Goal: Information Seeking & Learning: Compare options

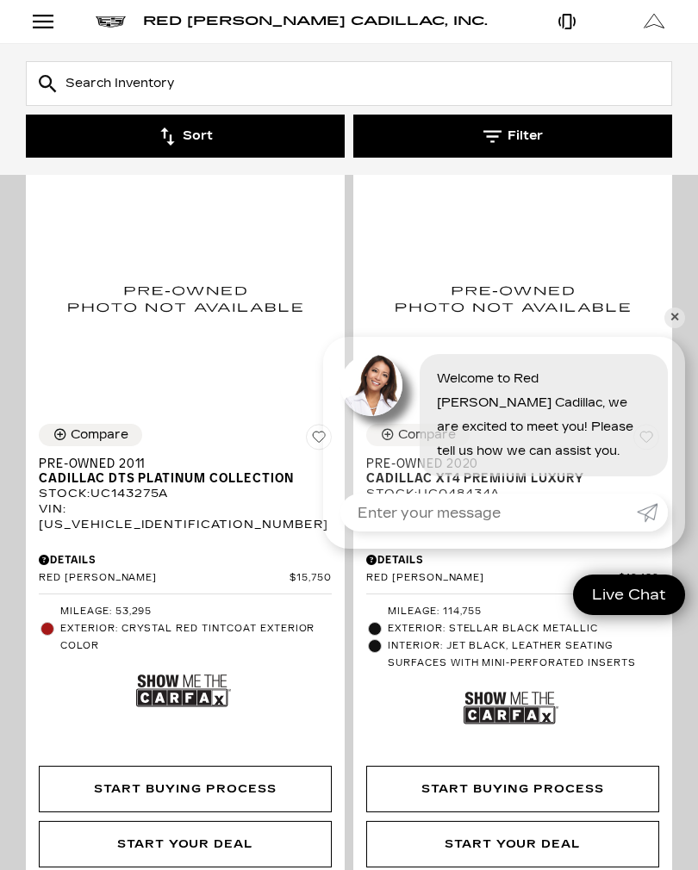
scroll to position [303, 0]
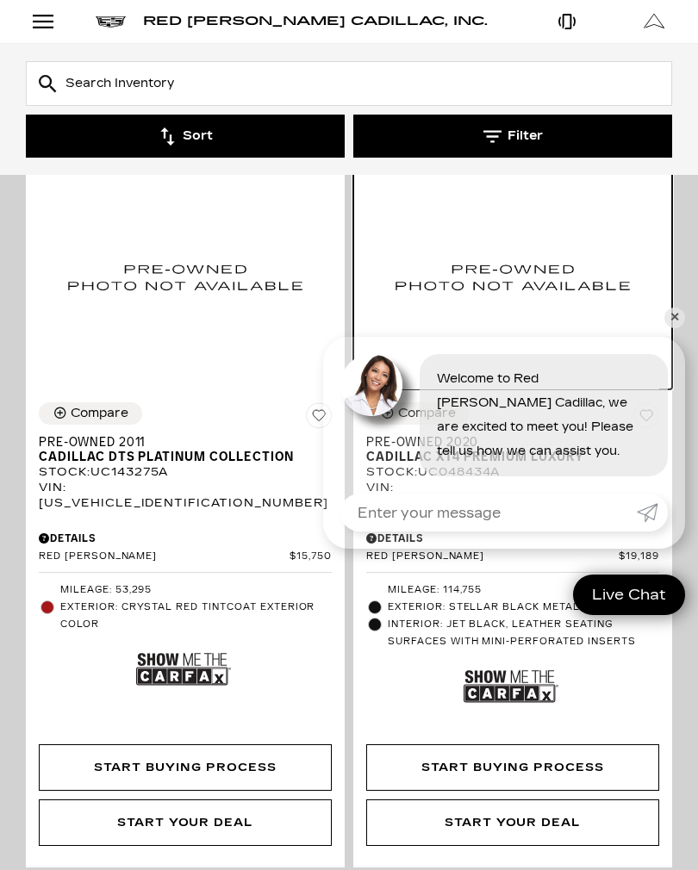
click at [657, 329] on img at bounding box center [512, 277] width 293 height 226
click at [678, 323] on link "✕" at bounding box center [674, 318] width 21 height 21
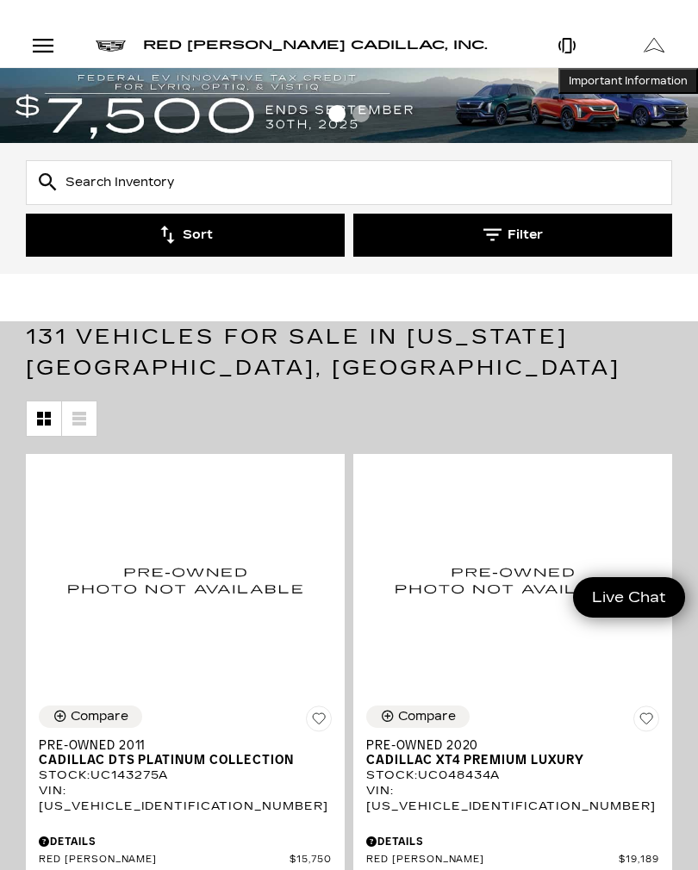
click at [34, 45] on div "Open Menu Modal" at bounding box center [42, 45] width 29 height 21
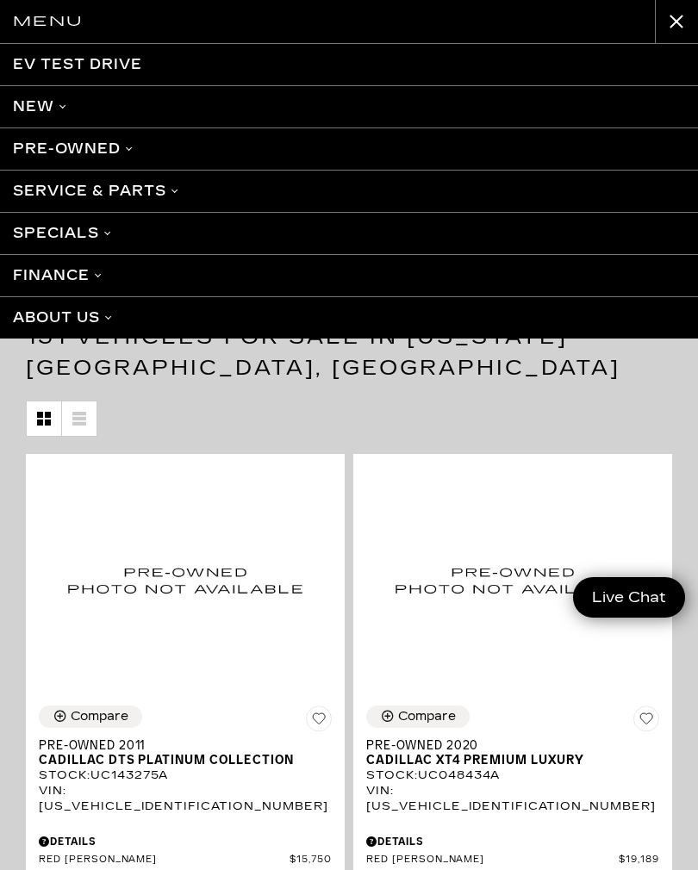
click at [41, 45] on div "Menu EV Test Drive New Cadillac Crossovers/SUVs XT4 XT5 XT6 Escalade Escalade I…" at bounding box center [349, 435] width 698 height 870
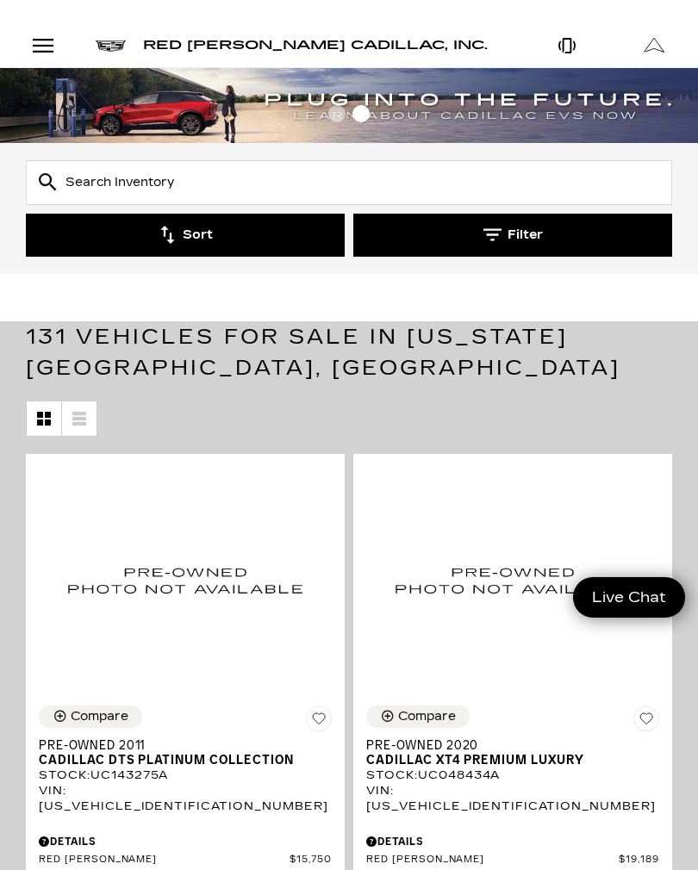
click at [140, 171] on input "text" at bounding box center [349, 182] width 646 height 45
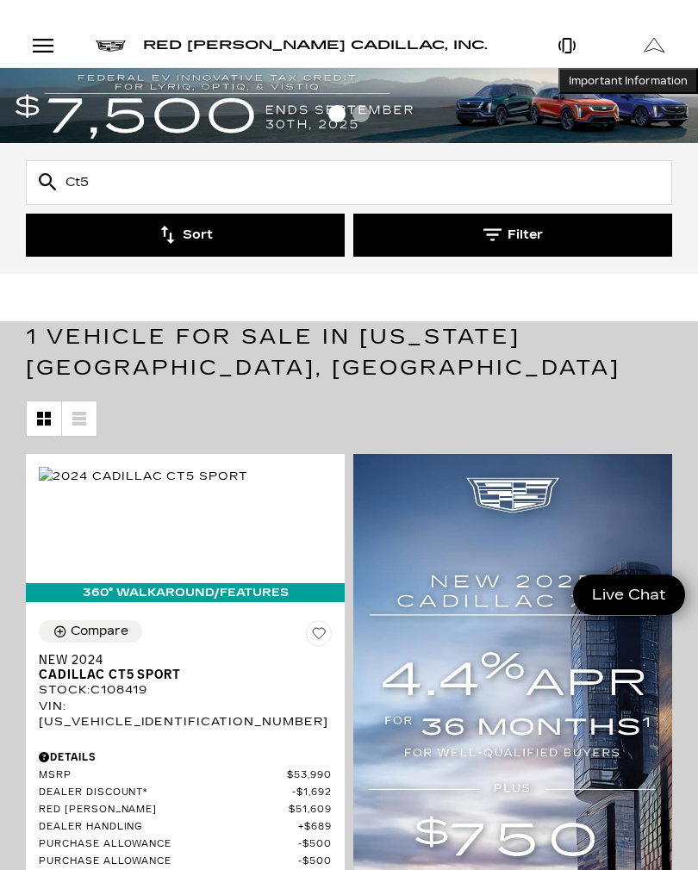
type input "Ct5"
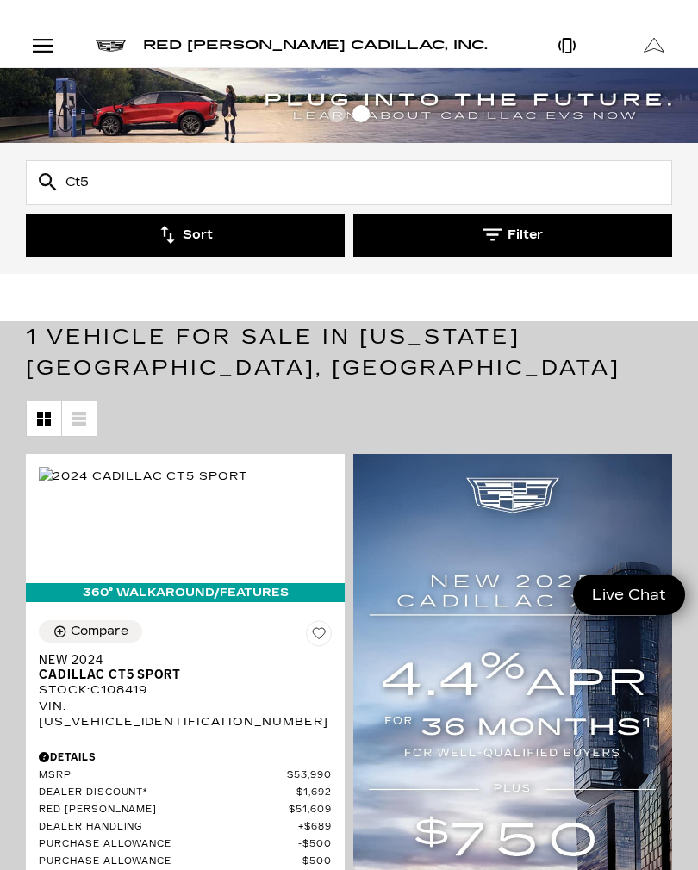
click at [49, 52] on div "Open Menu Modal" at bounding box center [42, 45] width 29 height 21
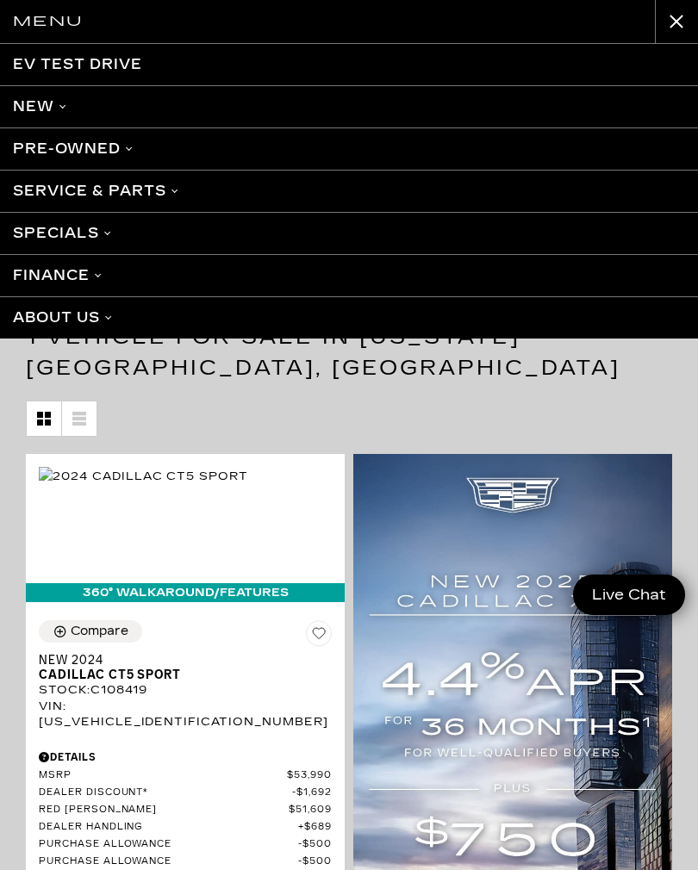
click at [99, 153] on link "Pre-Owned" at bounding box center [349, 149] width 698 height 42
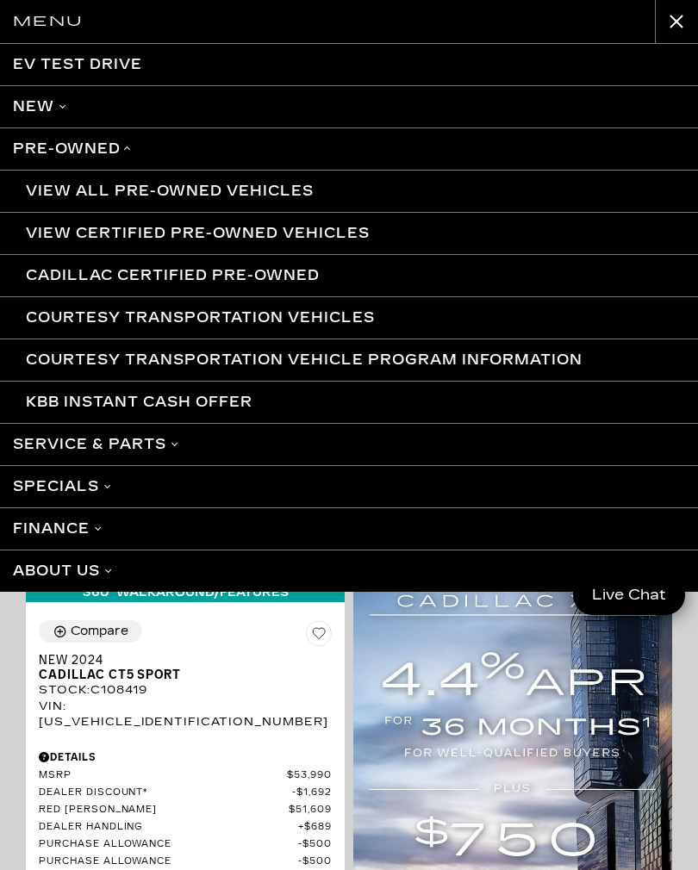
click at [298, 199] on link "View All Pre-Owned Vehicles" at bounding box center [349, 191] width 698 height 42
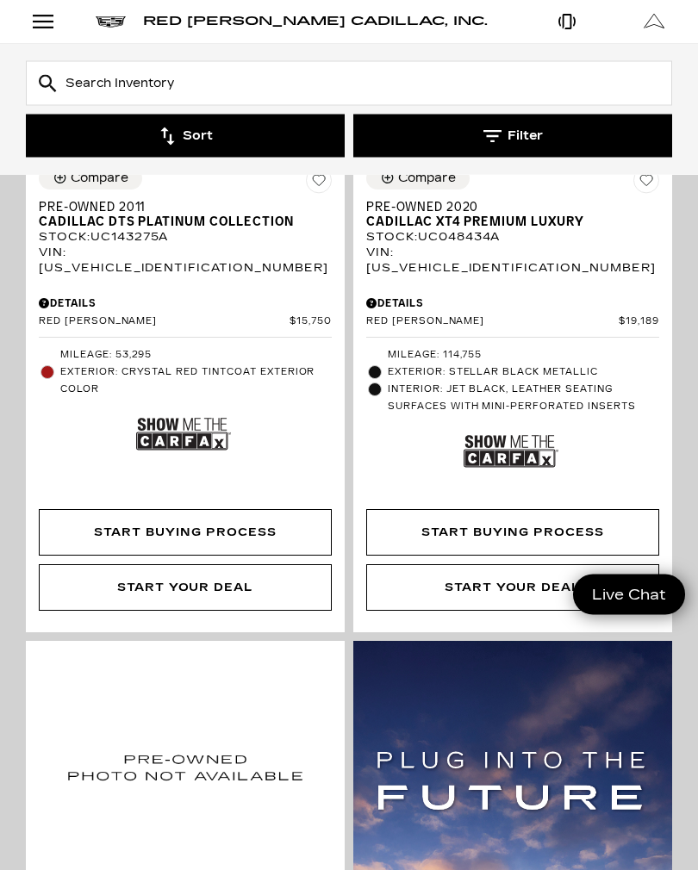
scroll to position [514, 0]
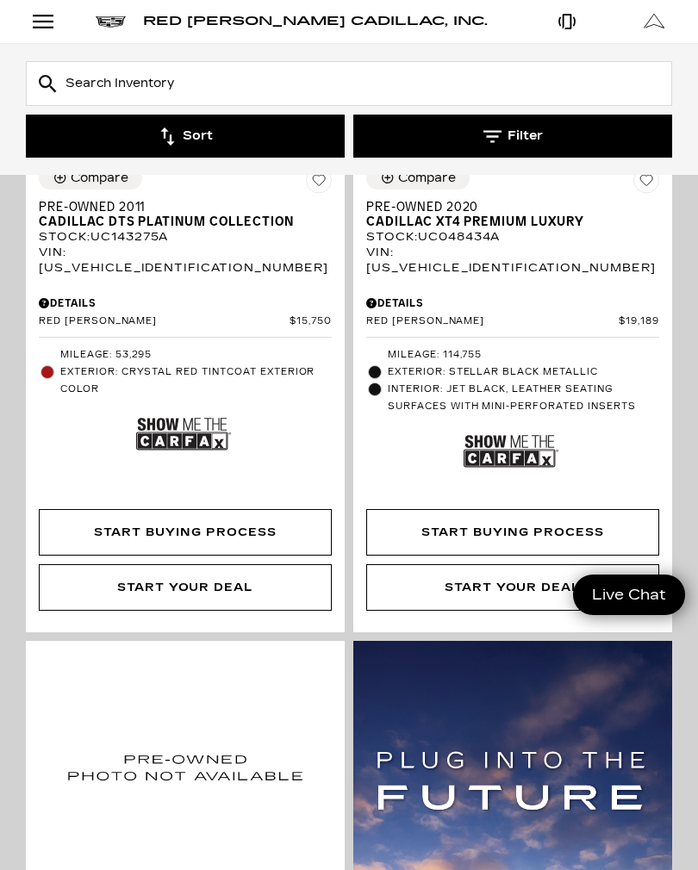
click at [194, 422] on img at bounding box center [183, 433] width 95 height 63
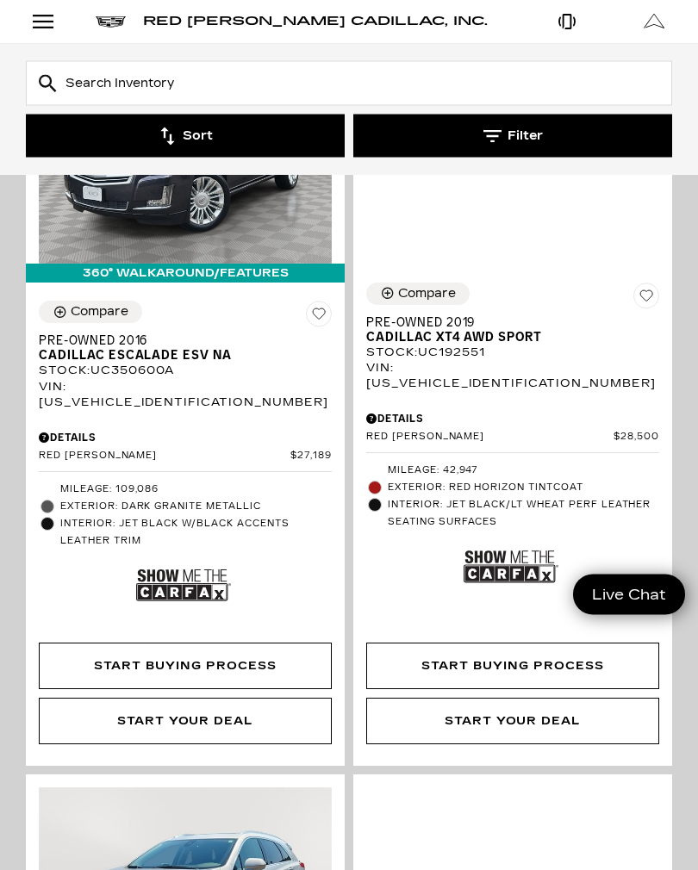
scroll to position [1952, 0]
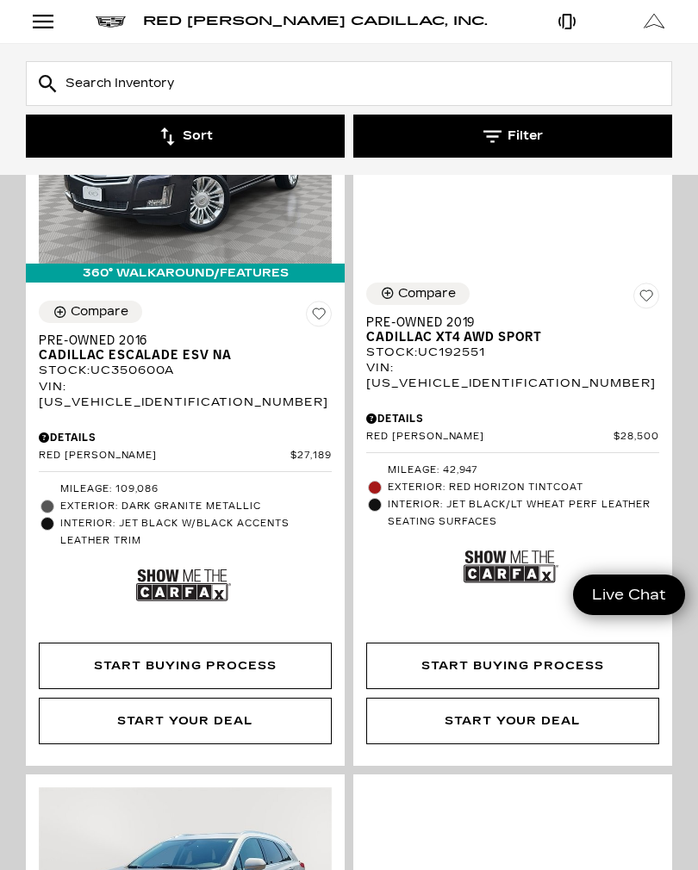
click at [508, 536] on img at bounding box center [511, 566] width 95 height 63
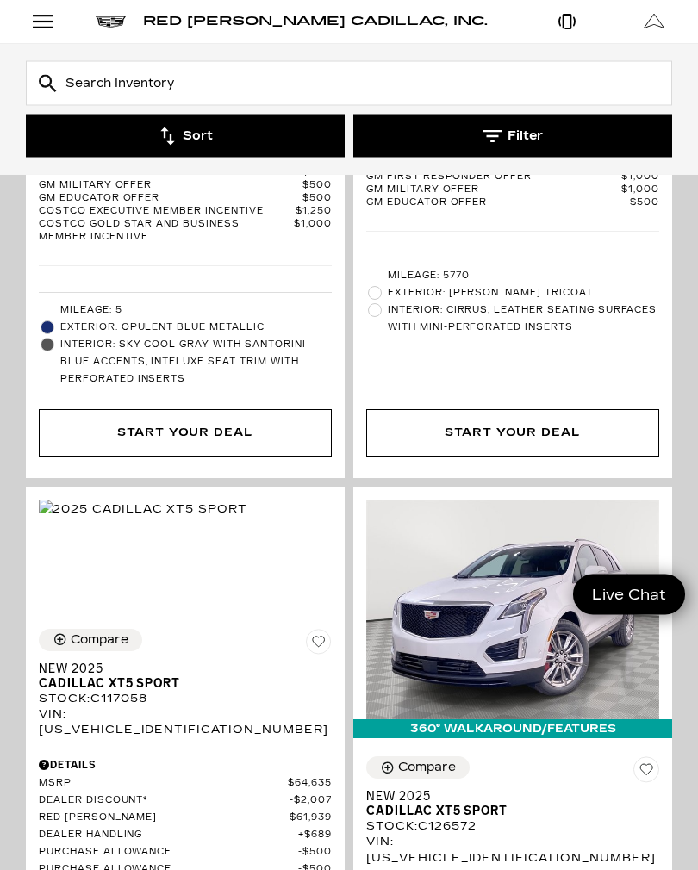
scroll to position [7210, 0]
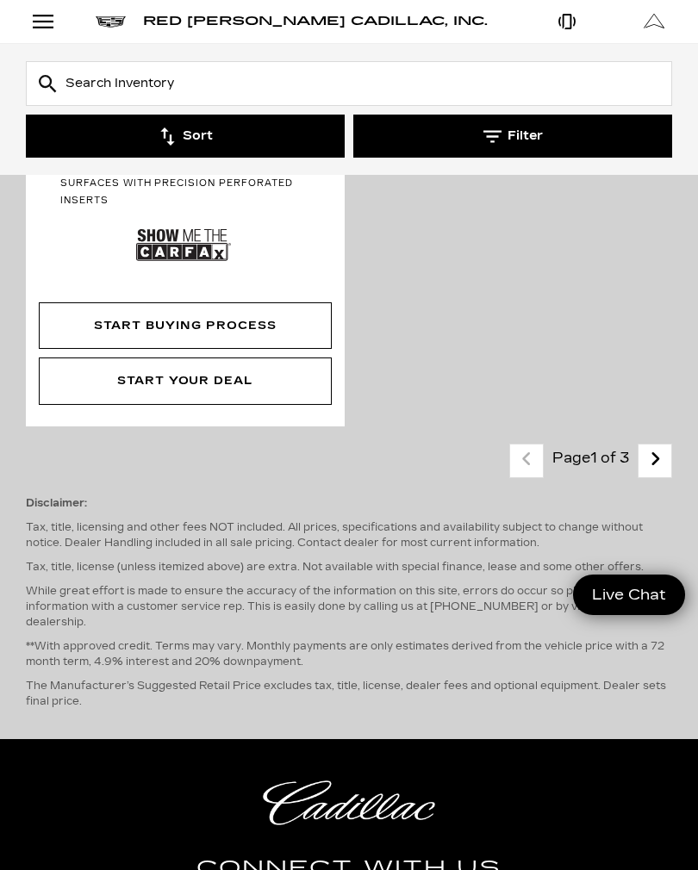
click at [653, 520] on p "Tax, title, licensing and other fees NOT included. All prices, specifications a…" at bounding box center [349, 535] width 646 height 31
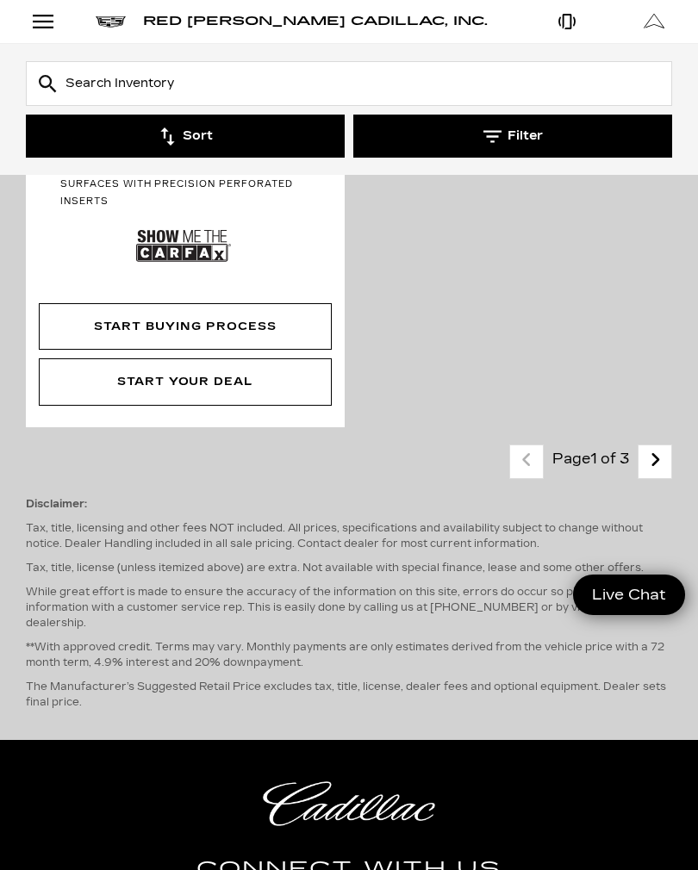
scroll to position [8840, 0]
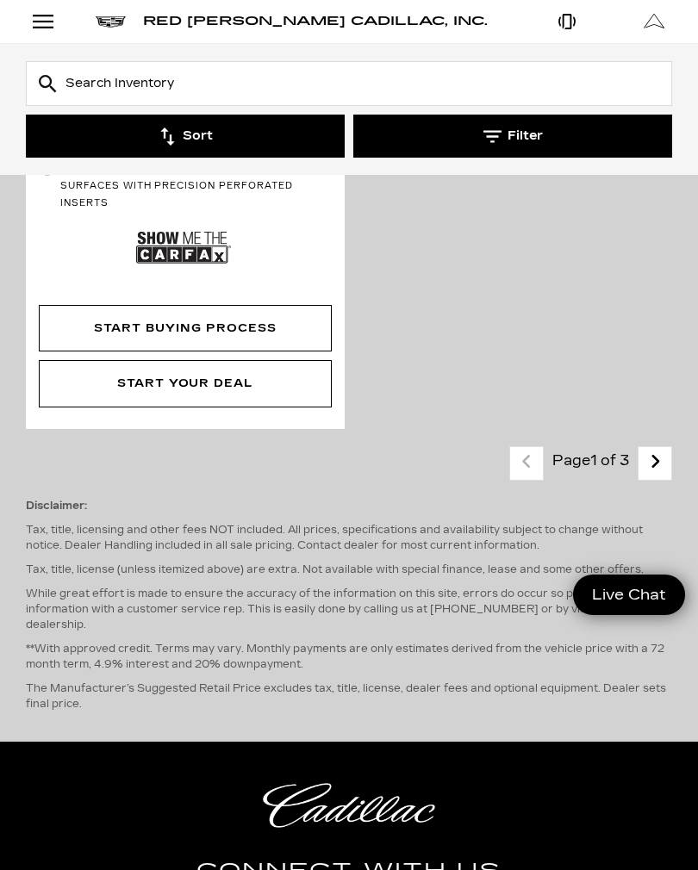
click at [660, 448] on icon "next page" at bounding box center [655, 462] width 11 height 28
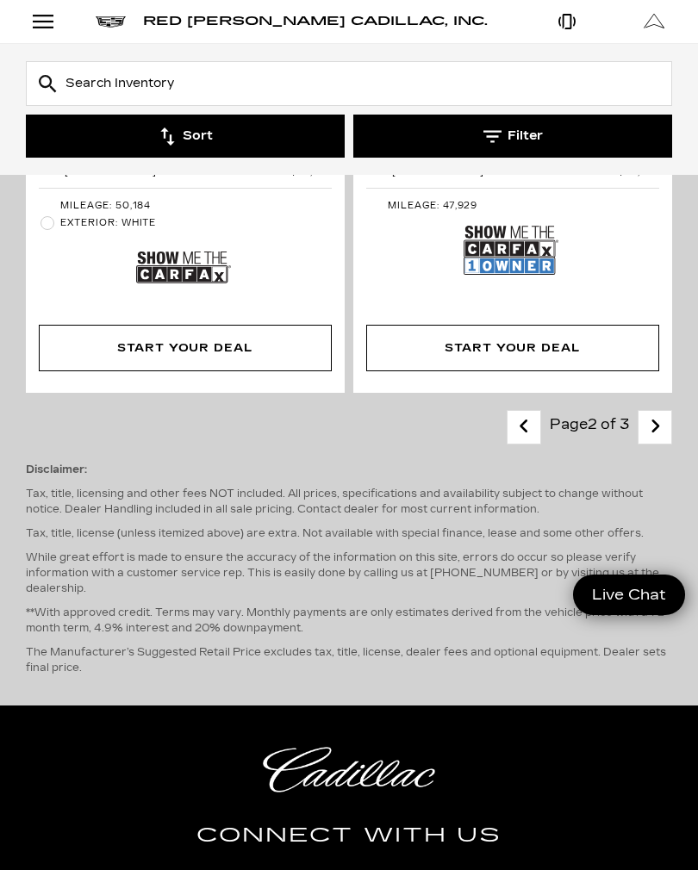
scroll to position [7335, 0]
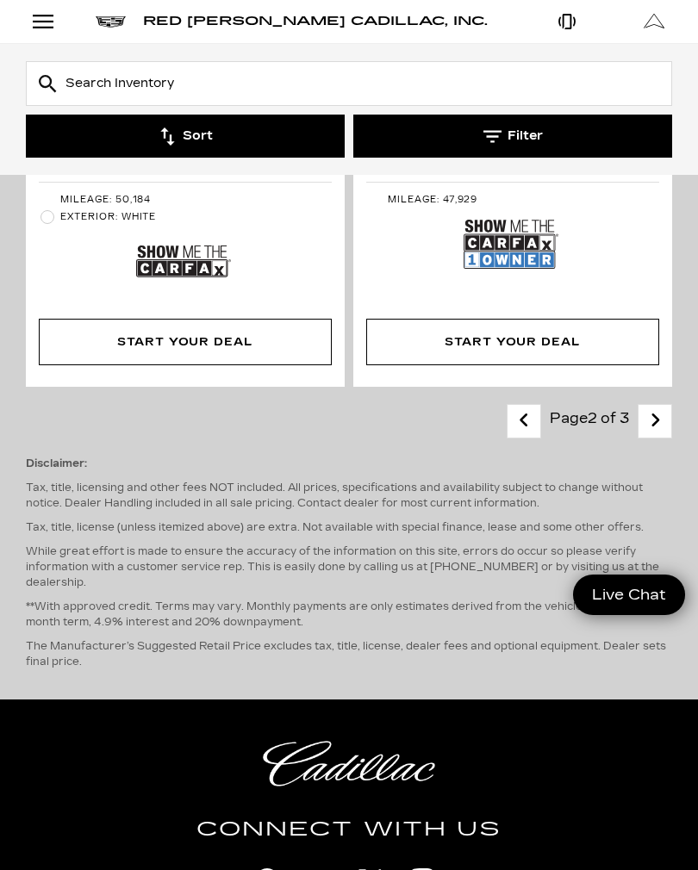
click at [663, 407] on link "Next" at bounding box center [655, 422] width 37 height 30
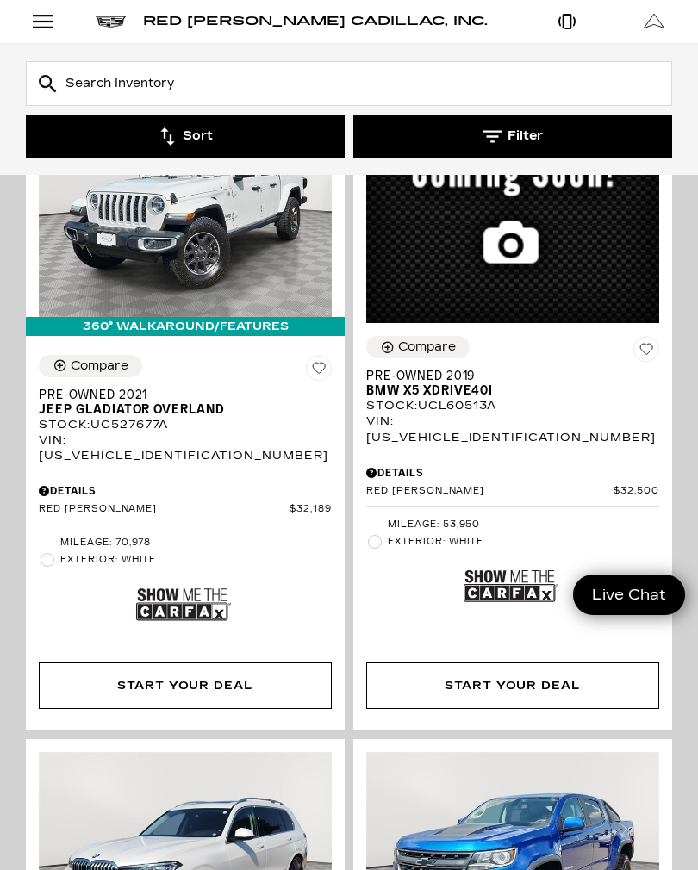
scroll to position [1145, 0]
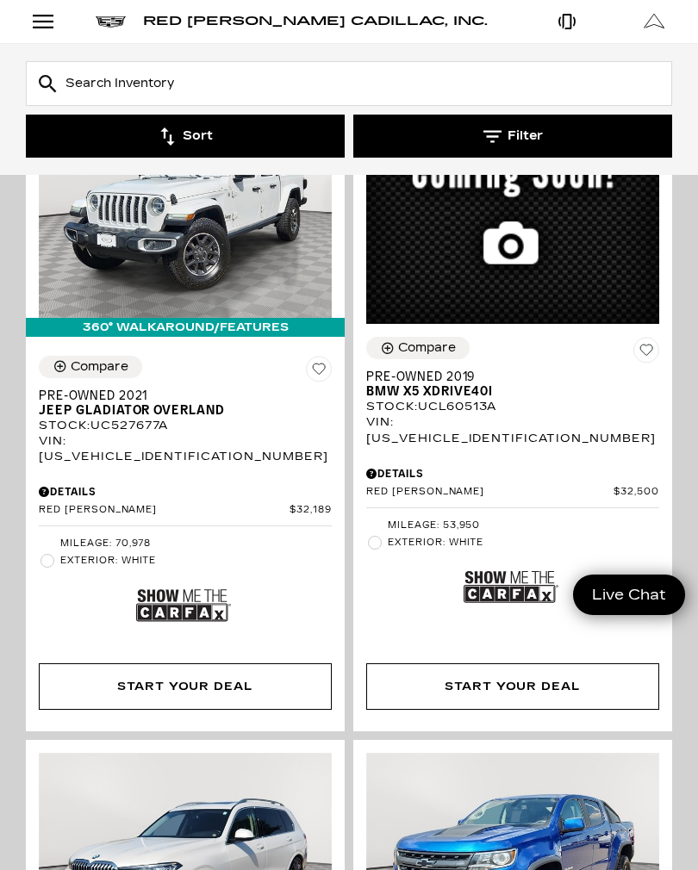
click at [193, 583] on img at bounding box center [183, 605] width 95 height 63
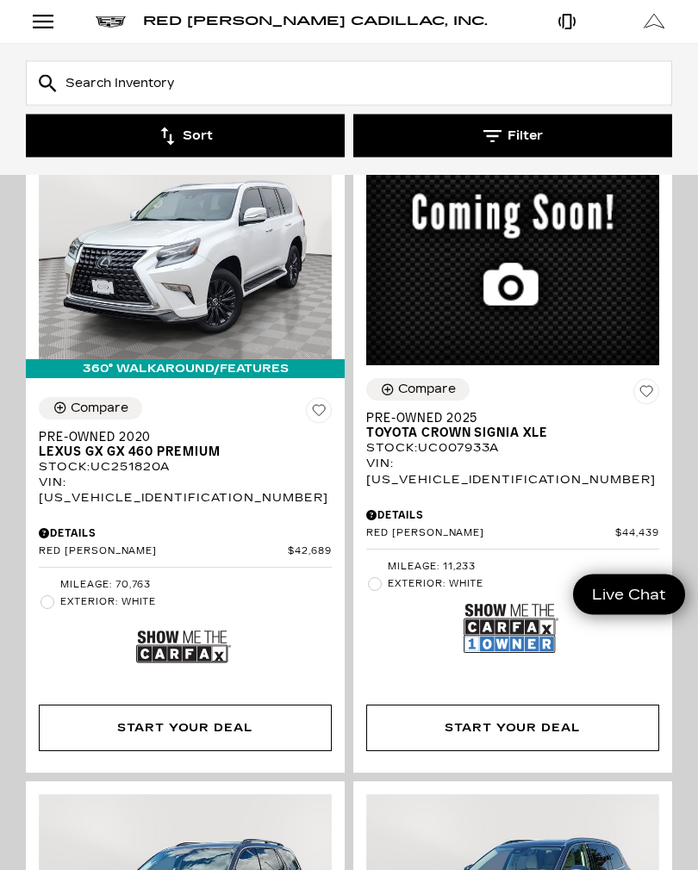
scroll to position [3119, 0]
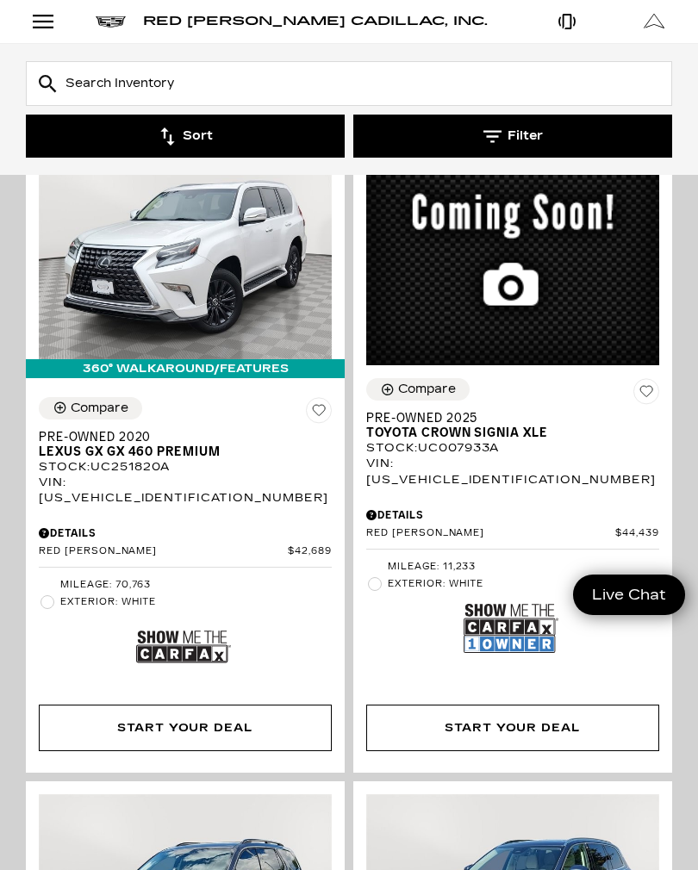
click at [513, 597] on img at bounding box center [511, 628] width 95 height 63
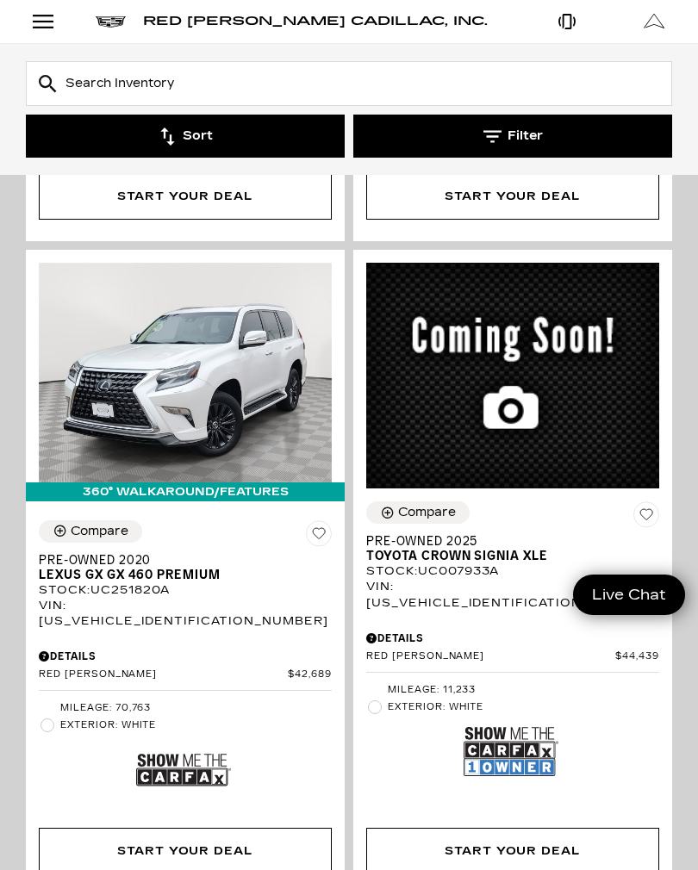
scroll to position [2992, 0]
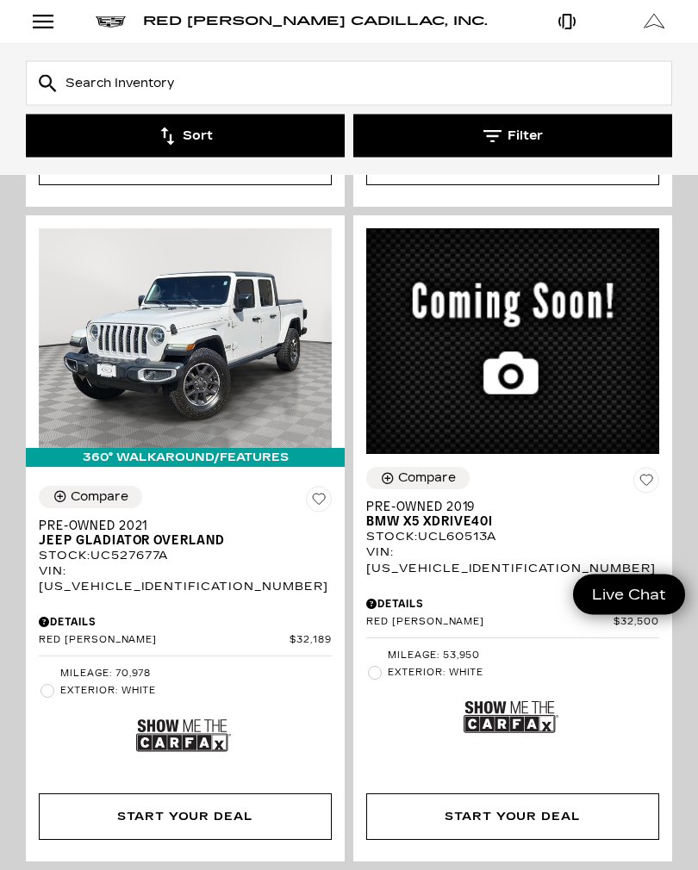
scroll to position [1015, 0]
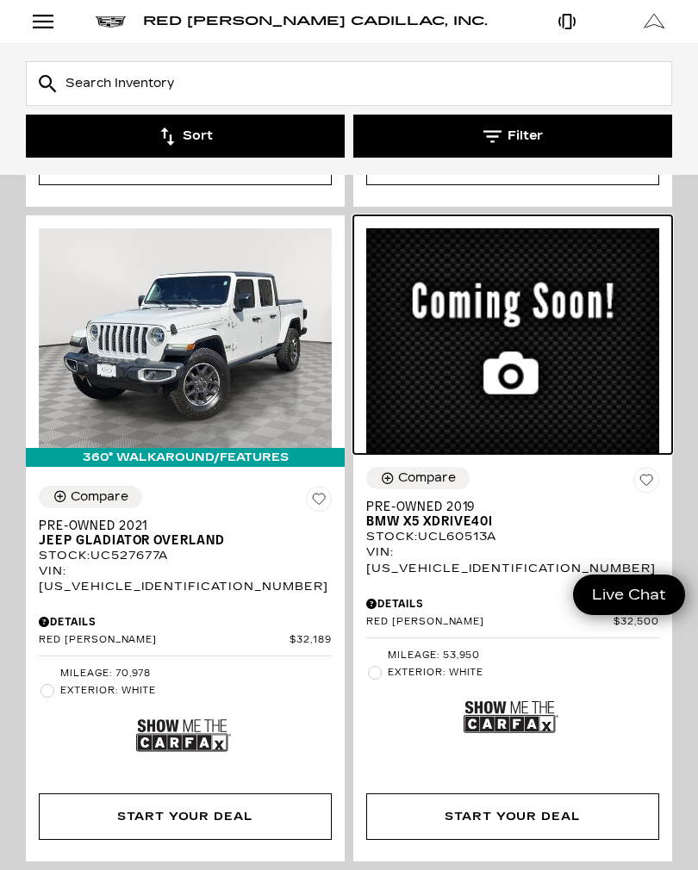
click at [513, 348] on img at bounding box center [512, 341] width 293 height 226
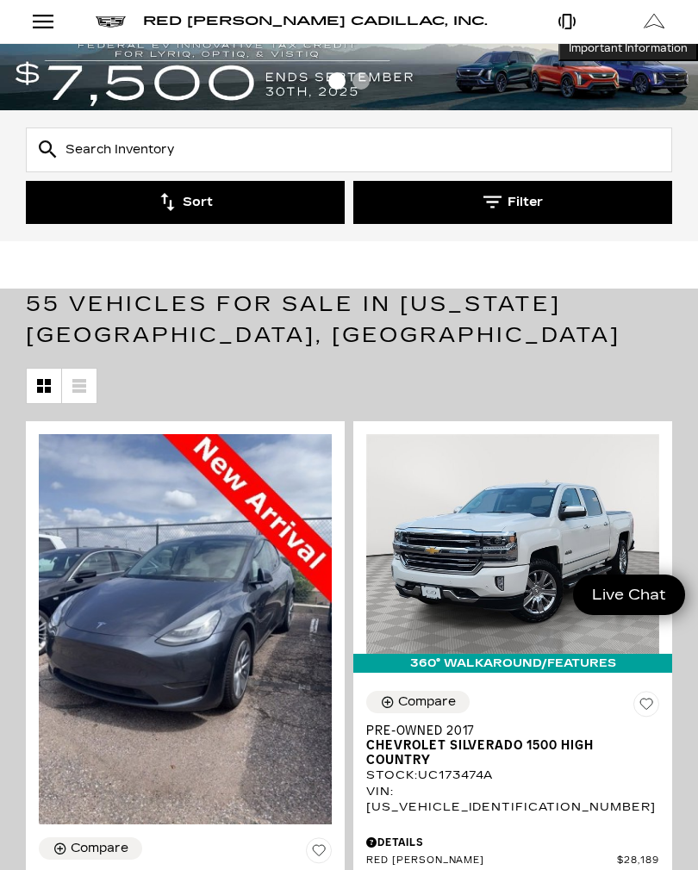
scroll to position [8, 0]
